Goal: Use online tool/utility

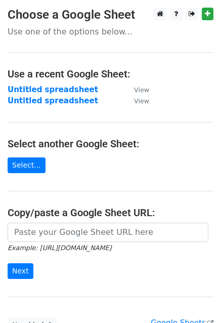
scroll to position [89, 0]
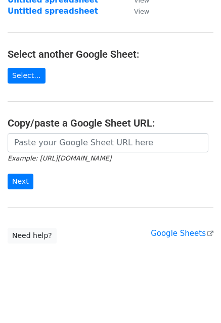
click at [82, 187] on form "Example: https://docs.google.com/spreadsheets/d/abc/edit Next" at bounding box center [111, 161] width 206 height 57
click at [30, 70] on link "Select..." at bounding box center [27, 76] width 38 height 16
